Goal: Information Seeking & Learning: Understand process/instructions

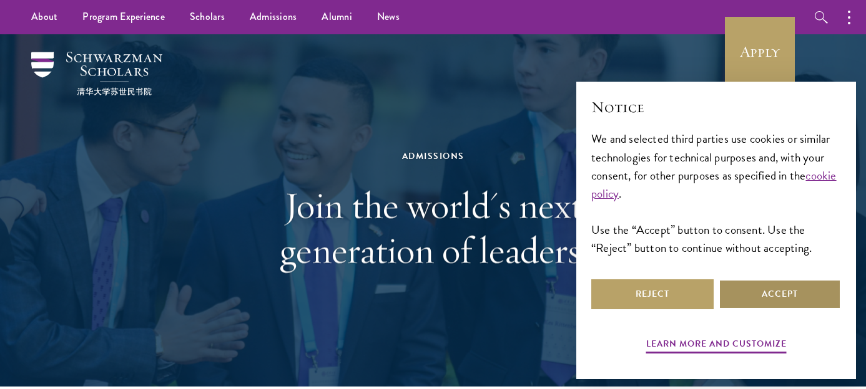
click at [733, 295] on button "Accept" at bounding box center [779, 295] width 122 height 30
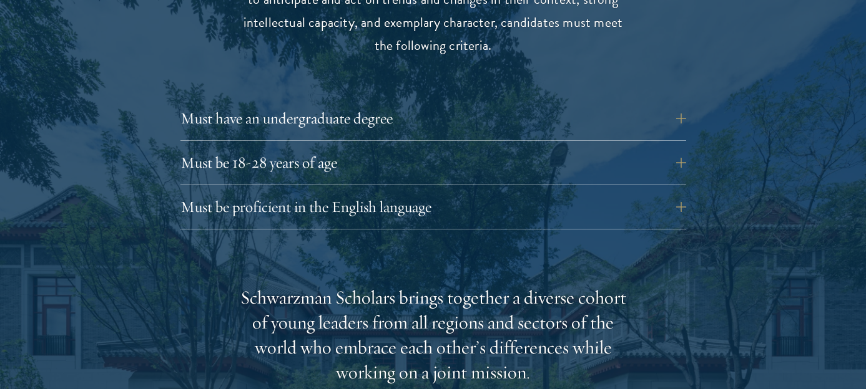
scroll to position [1742, 0]
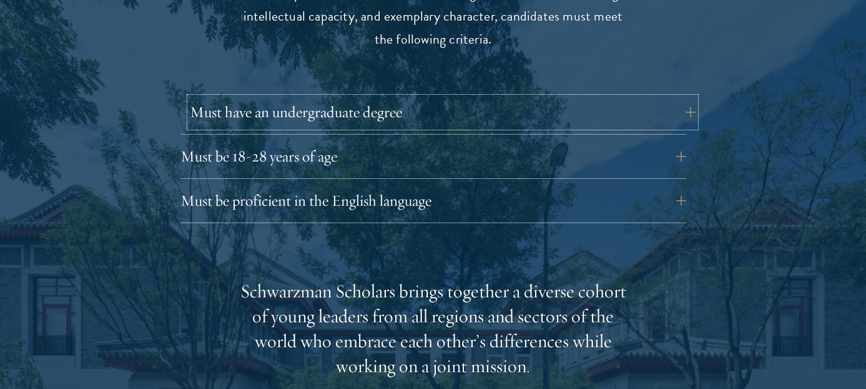
click at [604, 97] on button "Must have an undergraduate degree" at bounding box center [442, 112] width 505 height 30
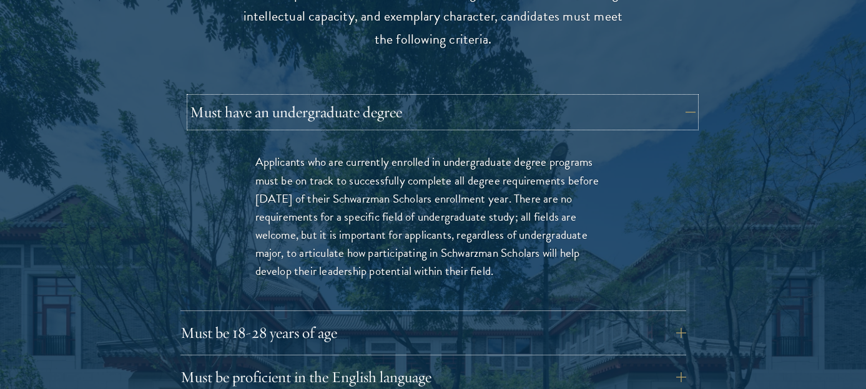
click at [604, 97] on button "Must have an undergraduate degree" at bounding box center [442, 112] width 505 height 30
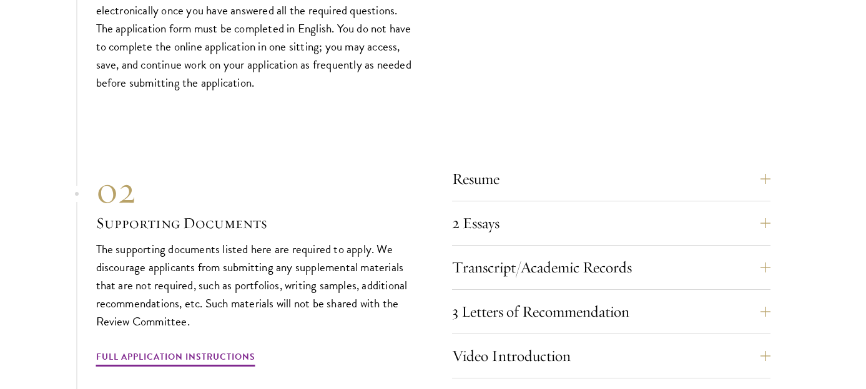
scroll to position [4204, 0]
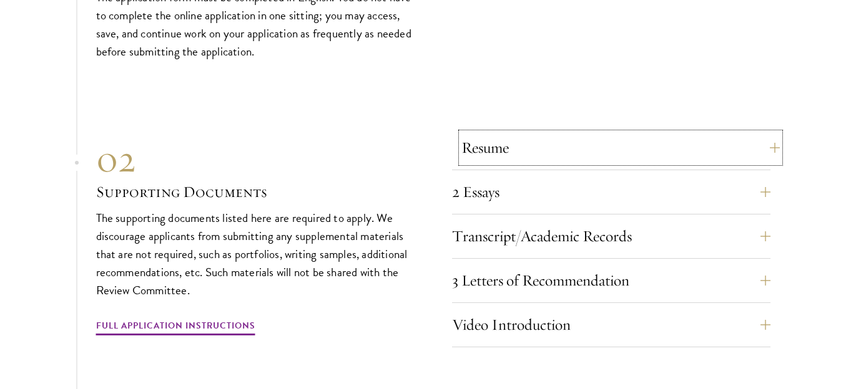
click at [565, 148] on button "Resume" at bounding box center [620, 148] width 318 height 30
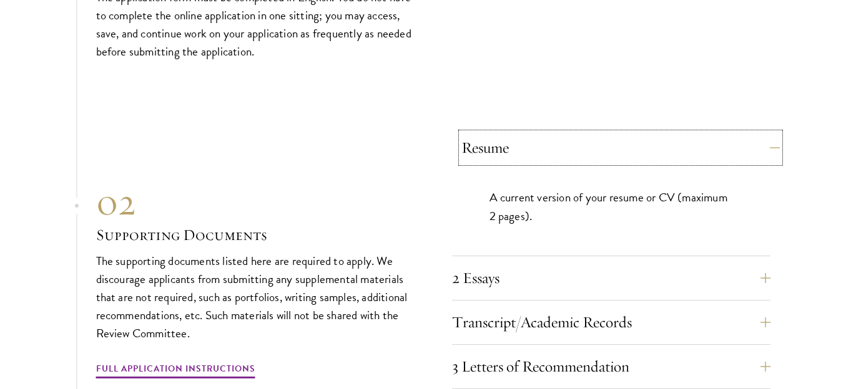
click at [565, 148] on button "Resume" at bounding box center [620, 148] width 318 height 30
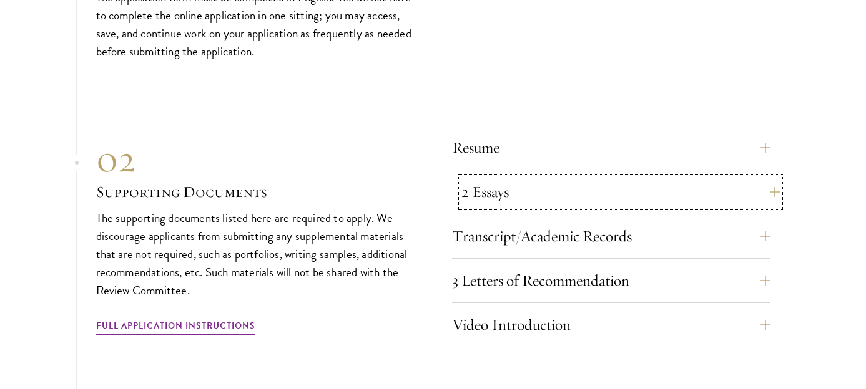
click at [576, 198] on button "2 Essays" at bounding box center [620, 192] width 318 height 30
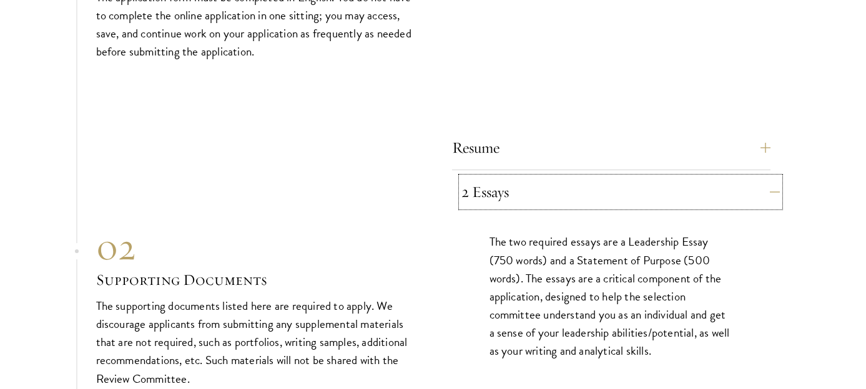
click at [576, 198] on button "2 Essays" at bounding box center [620, 192] width 318 height 30
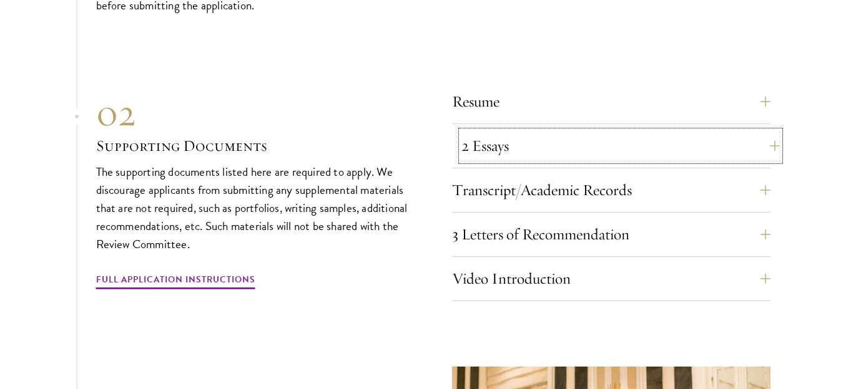
scroll to position [4253, 0]
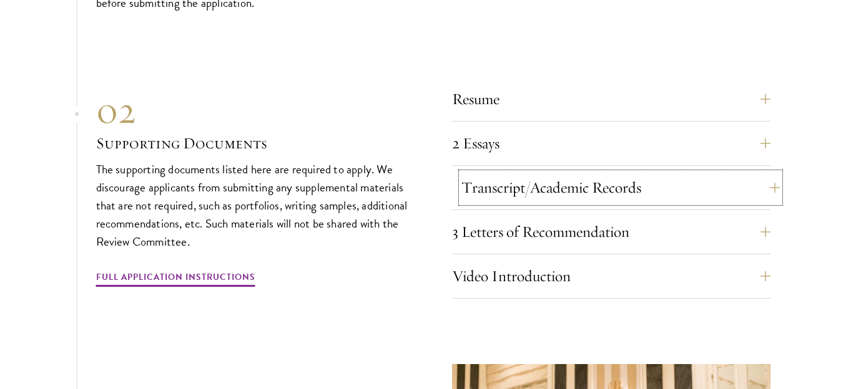
click at [582, 180] on button "Transcript/Academic Records" at bounding box center [620, 188] width 318 height 30
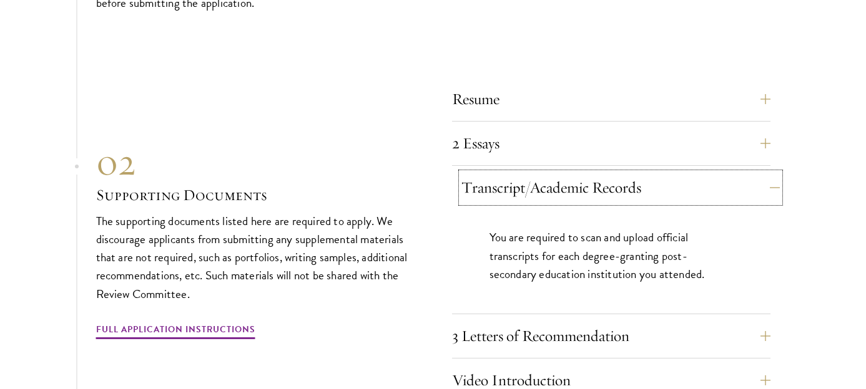
click at [582, 180] on button "Transcript/Academic Records" at bounding box center [620, 188] width 318 height 30
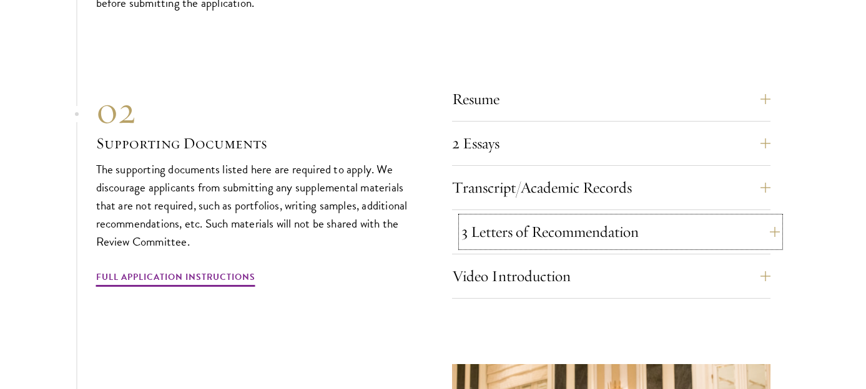
click at [573, 233] on button "3 Letters of Recommendation" at bounding box center [620, 232] width 318 height 30
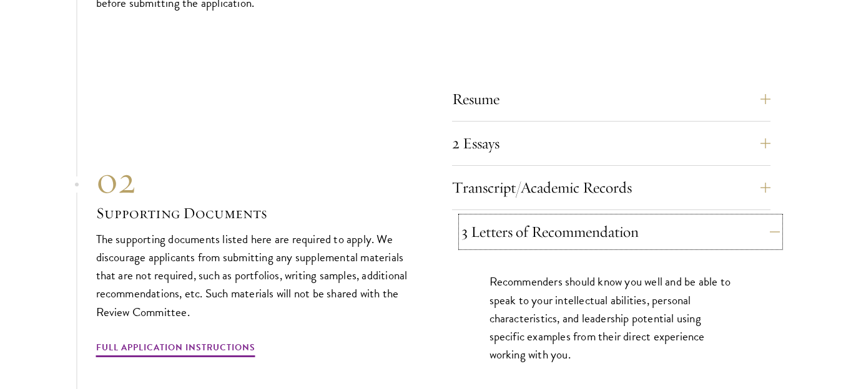
click at [573, 233] on button "3 Letters of Recommendation" at bounding box center [620, 232] width 318 height 30
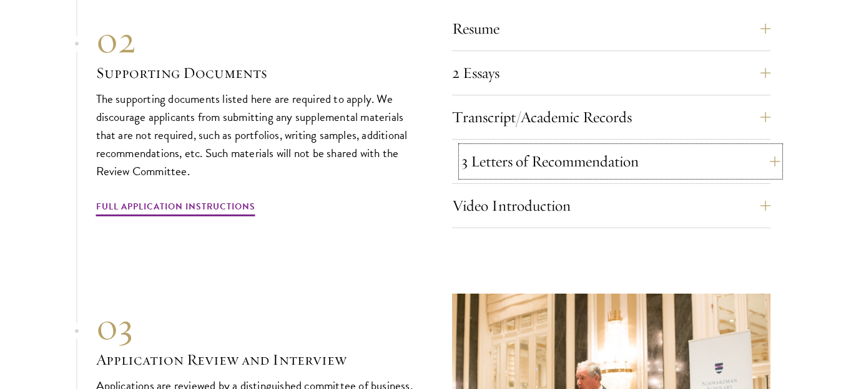
scroll to position [4334, 0]
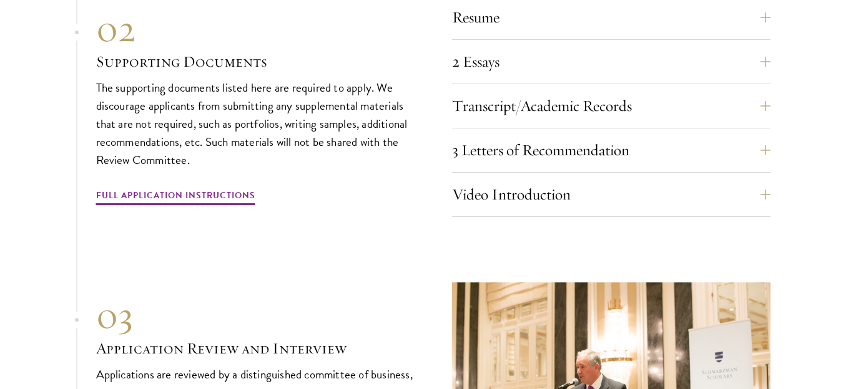
click at [576, 203] on div "Video Introduction Provide a short video self-introduction of no more than 1 mi…" at bounding box center [611, 198] width 318 height 37
click at [578, 188] on button "Video Introduction" at bounding box center [620, 195] width 318 height 30
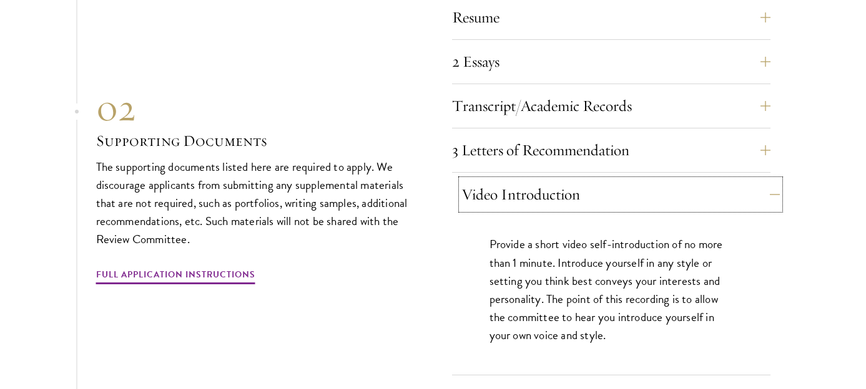
click at [578, 188] on button "Video Introduction" at bounding box center [620, 195] width 318 height 30
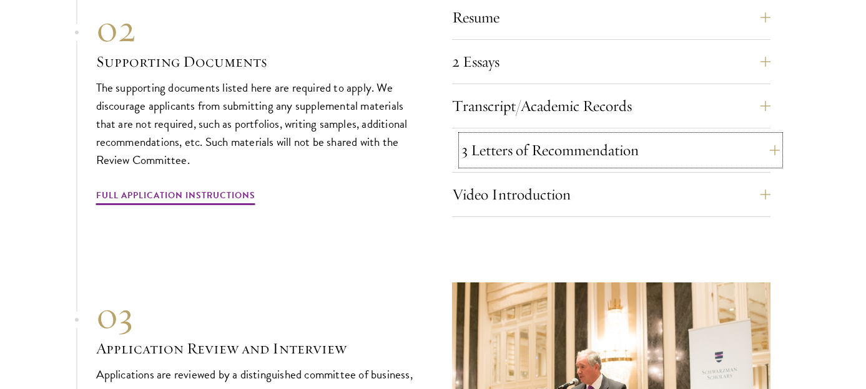
click at [577, 150] on button "3 Letters of Recommendation" at bounding box center [620, 150] width 318 height 30
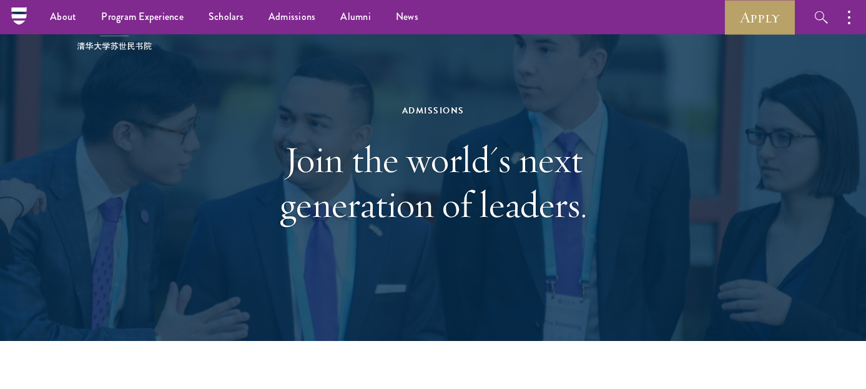
scroll to position [0, 0]
